Goal: Transaction & Acquisition: Purchase product/service

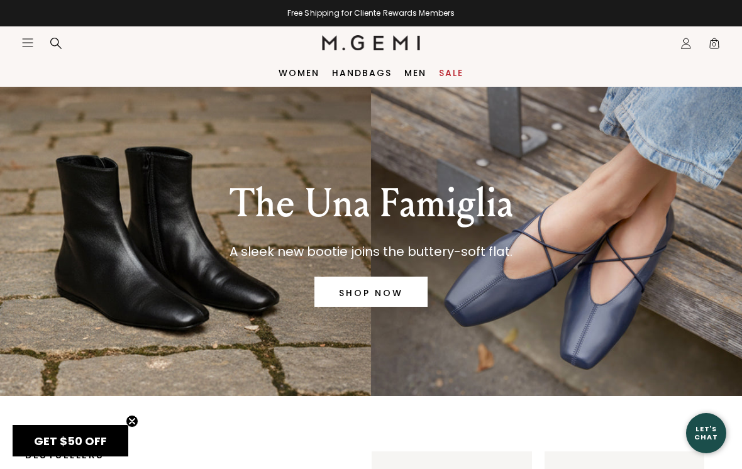
click at [460, 69] on link "Sale" at bounding box center [451, 73] width 25 height 10
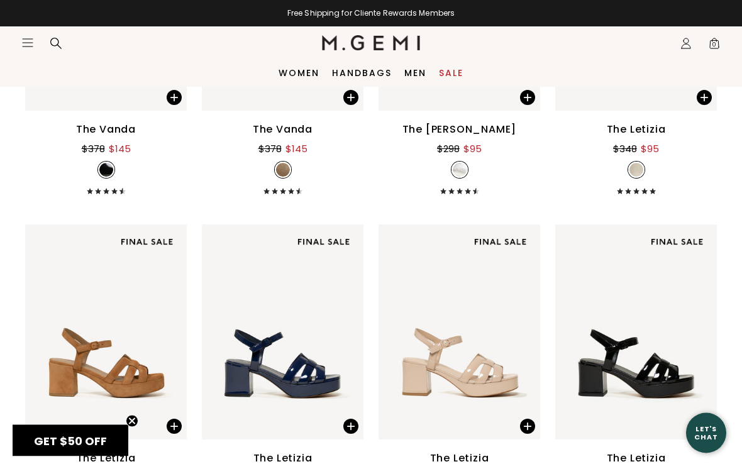
scroll to position [3781, 0]
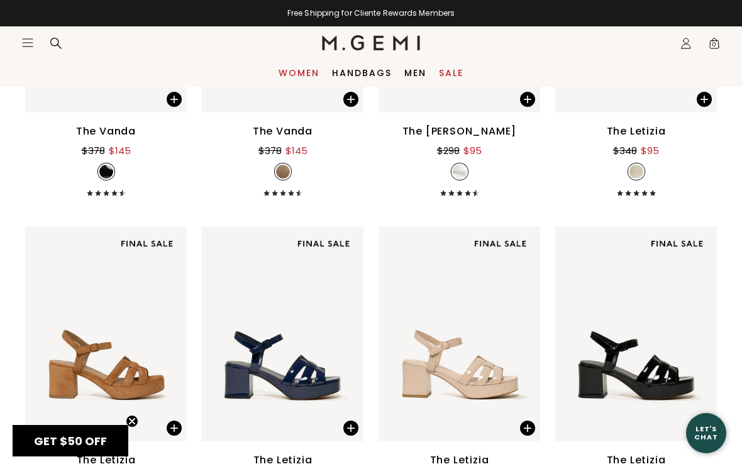
click at [302, 72] on link "Women" at bounding box center [299, 73] width 41 height 10
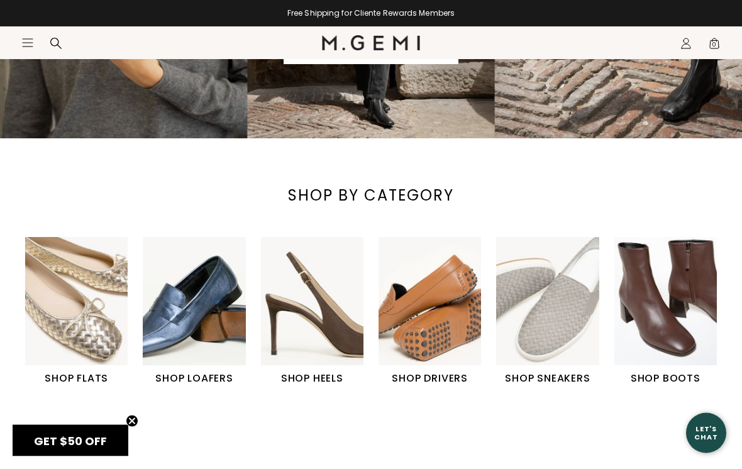
scroll to position [258, 0]
click at [429, 375] on h1 "SHOP DRIVERS" at bounding box center [430, 378] width 103 height 15
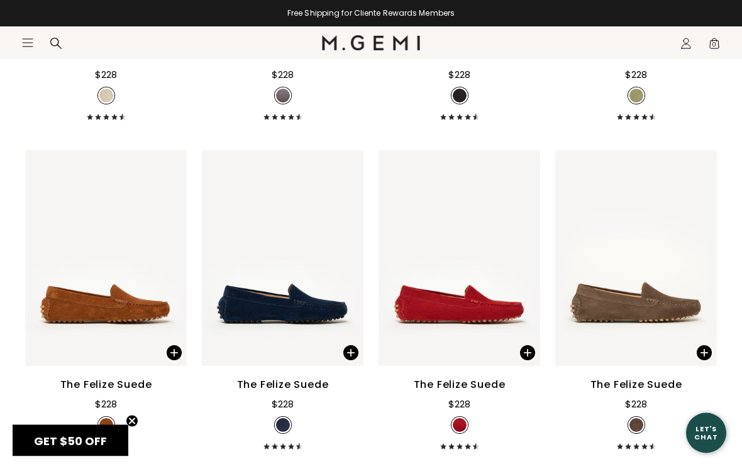
scroll to position [847, 0]
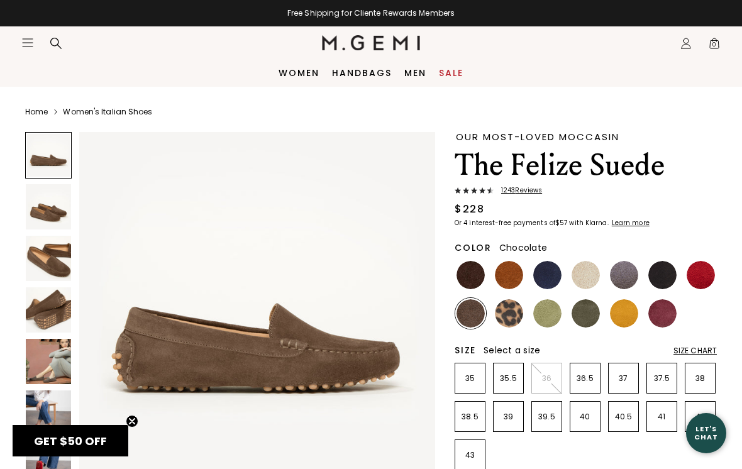
click at [470, 272] on img at bounding box center [471, 275] width 28 height 28
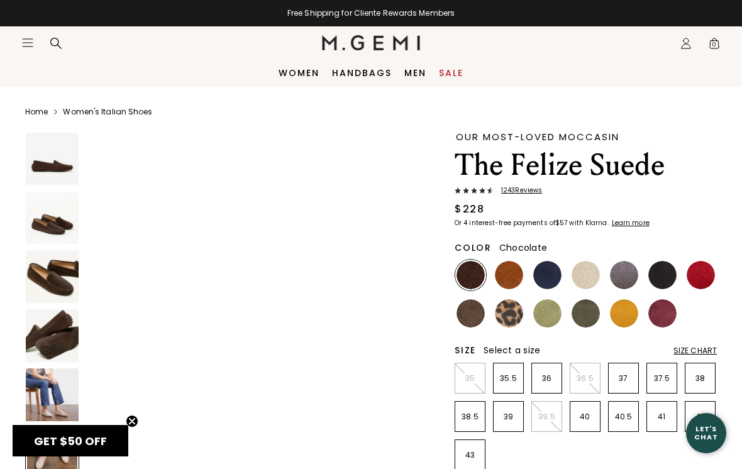
scroll to position [1819, 0]
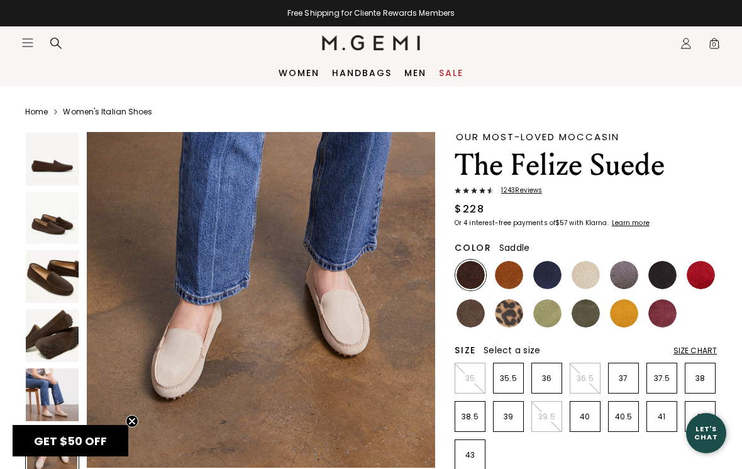
click at [504, 274] on img at bounding box center [509, 275] width 28 height 28
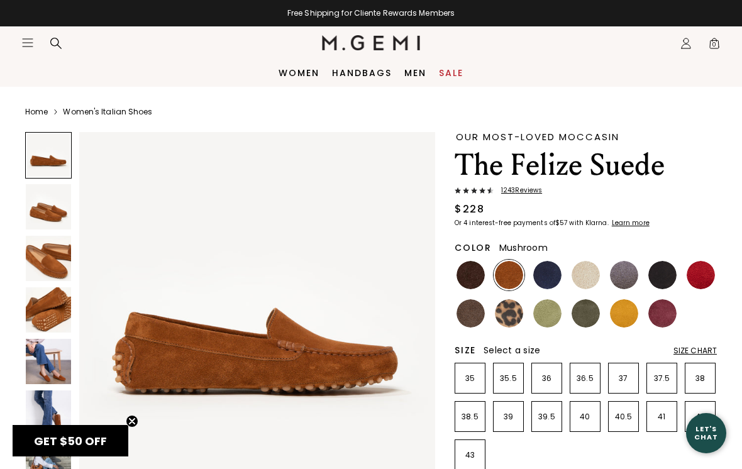
click at [472, 306] on img at bounding box center [471, 313] width 28 height 28
